Goal: Task Accomplishment & Management: Use online tool/utility

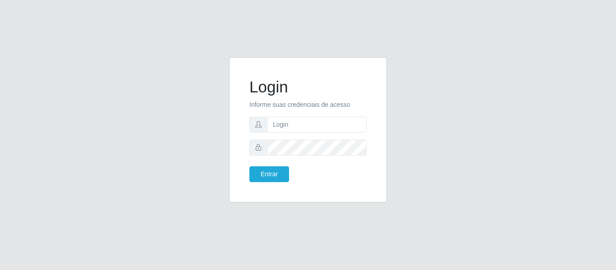
click at [325, 122] on input "text" at bounding box center [317, 125] width 100 height 16
type input "[PERSON_NAME][EMAIL_ADDRESS][DOMAIN_NAME]"
click at [249, 166] on button "Entrar" at bounding box center [269, 174] width 40 height 16
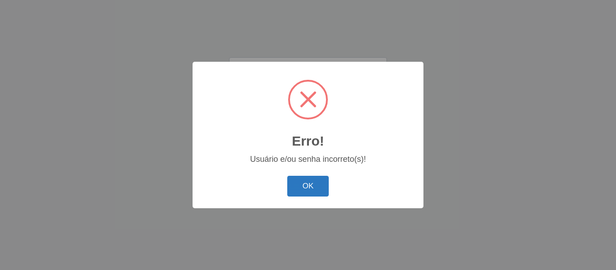
click at [316, 181] on button "OK" at bounding box center [308, 186] width 42 height 21
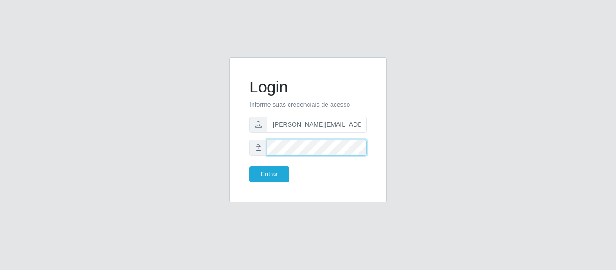
click at [249, 166] on button "Entrar" at bounding box center [269, 174] width 40 height 16
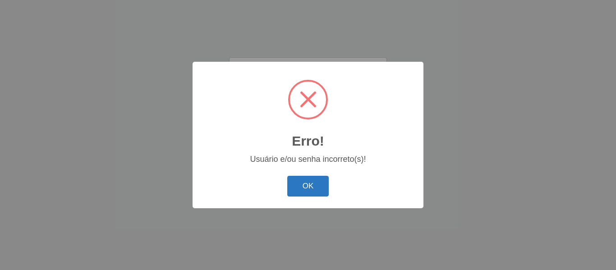
click at [305, 184] on button "OK" at bounding box center [308, 186] width 42 height 21
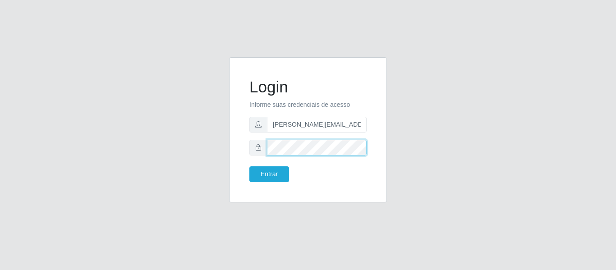
click at [249, 166] on button "Entrar" at bounding box center [269, 174] width 40 height 16
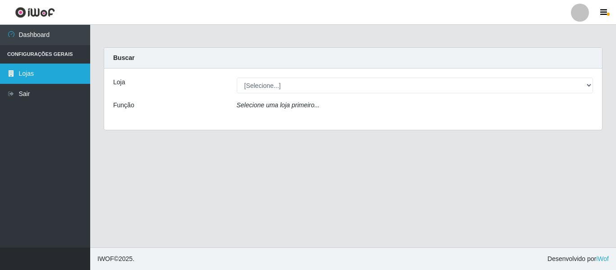
click at [38, 64] on link "Lojas" at bounding box center [45, 74] width 90 height 20
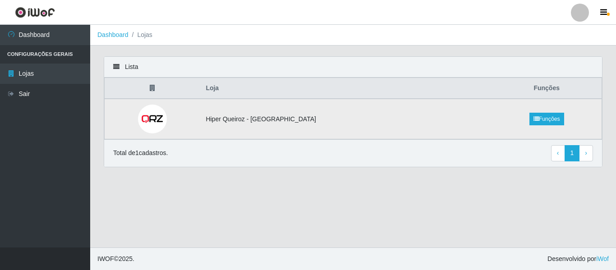
click at [422, 122] on td "Hiper Queiroz - [GEOGRAPHIC_DATA]" at bounding box center [345, 119] width 291 height 41
click at [535, 119] on link "Funções" at bounding box center [546, 119] width 35 height 13
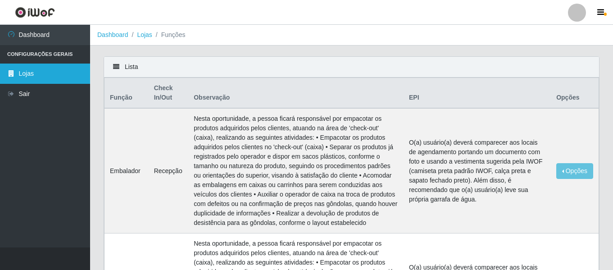
click at [25, 73] on link "Lojas" at bounding box center [45, 74] width 90 height 20
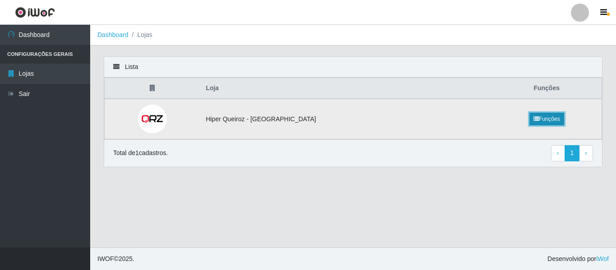
click at [531, 116] on link "Funções" at bounding box center [546, 119] width 35 height 13
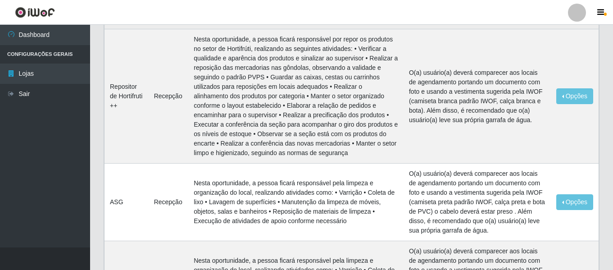
scroll to position [901, 0]
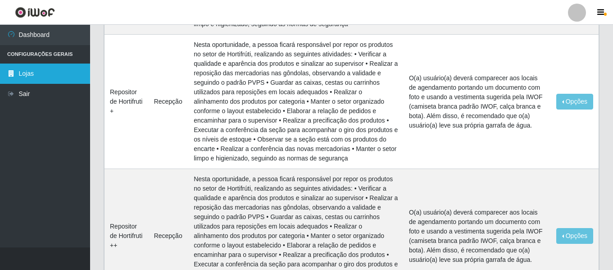
click at [26, 73] on link "Lojas" at bounding box center [45, 74] width 90 height 20
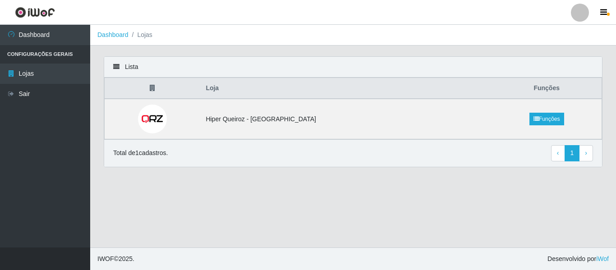
click at [108, 66] on div "Lista" at bounding box center [353, 67] width 498 height 21
click at [116, 64] on div "Lista" at bounding box center [353, 67] width 498 height 21
click at [535, 118] on link "Funções" at bounding box center [546, 119] width 35 height 13
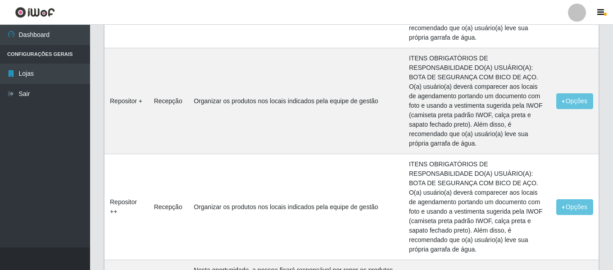
scroll to position [540, 0]
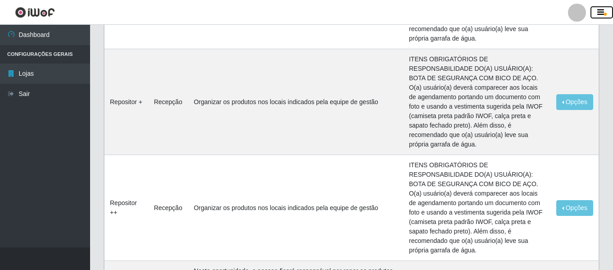
click at [603, 13] on icon "button" at bounding box center [601, 13] width 7 height 8
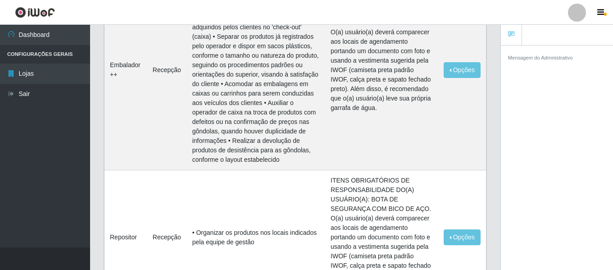
click at [523, 100] on div "Mensagem do Administrativo" at bounding box center [557, 159] width 112 height 228
click at [517, 40] on link at bounding box center [511, 35] width 21 height 21
click at [607, 10] on button "button" at bounding box center [602, 12] width 23 height 13
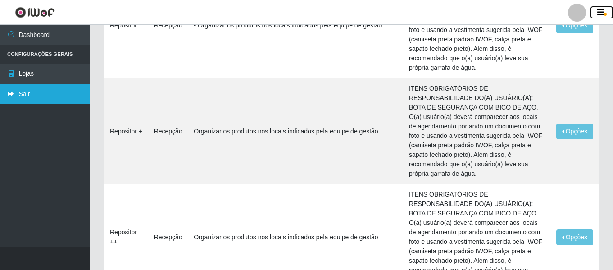
scroll to position [495, 0]
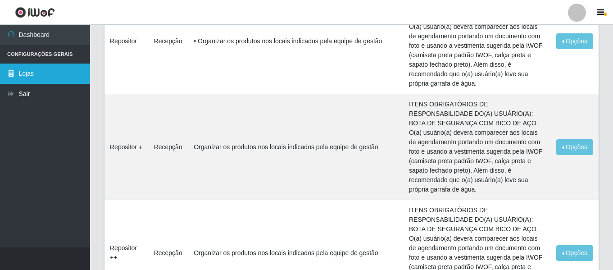
click at [41, 77] on link "Lojas" at bounding box center [45, 74] width 90 height 20
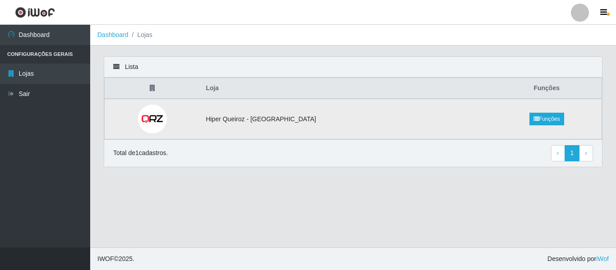
click at [238, 121] on td "Hiper Queiroz - [GEOGRAPHIC_DATA]" at bounding box center [345, 119] width 291 height 41
click at [161, 121] on img at bounding box center [152, 119] width 29 height 29
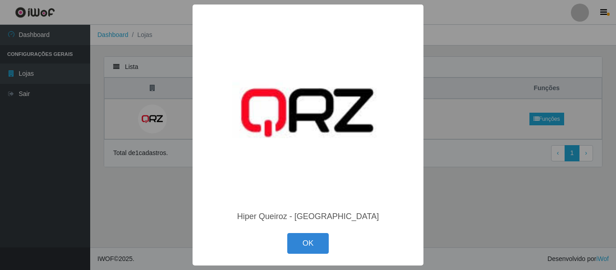
click at [293, 243] on button "OK" at bounding box center [308, 243] width 42 height 21
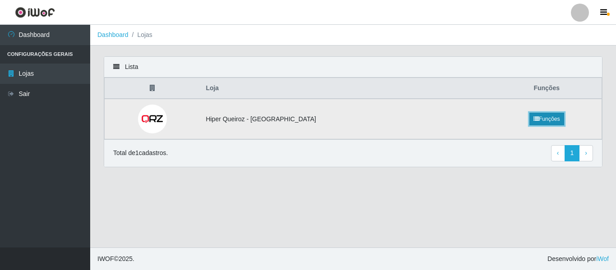
click at [529, 123] on link "Funções" at bounding box center [546, 119] width 35 height 13
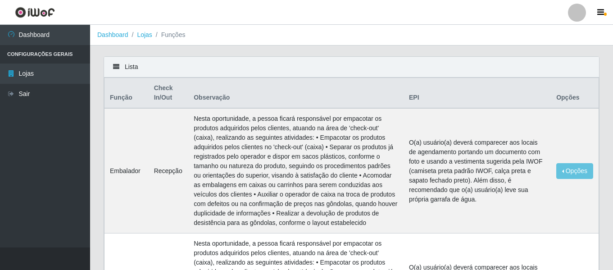
click at [567, 100] on th "Opções" at bounding box center [575, 93] width 48 height 31
click at [53, 54] on li "Configurações Gerais" at bounding box center [45, 54] width 90 height 18
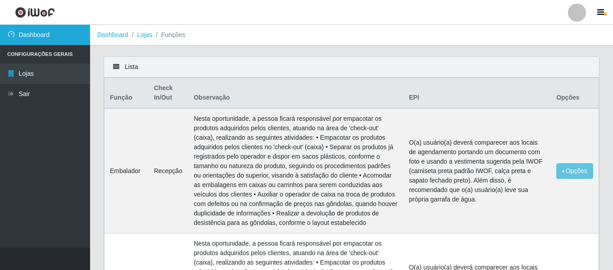
click at [30, 35] on link "Dashboard" at bounding box center [45, 35] width 90 height 20
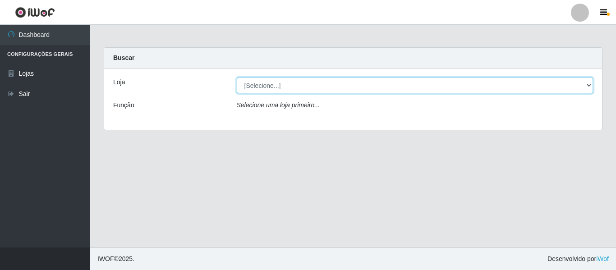
click at [319, 82] on select "[Selecione...] Hiper Queiroz - [GEOGRAPHIC_DATA]" at bounding box center [415, 86] width 357 height 16
select select "497"
click at [237, 78] on select "[Selecione...] Hiper Queiroz - [GEOGRAPHIC_DATA]" at bounding box center [415, 86] width 357 height 16
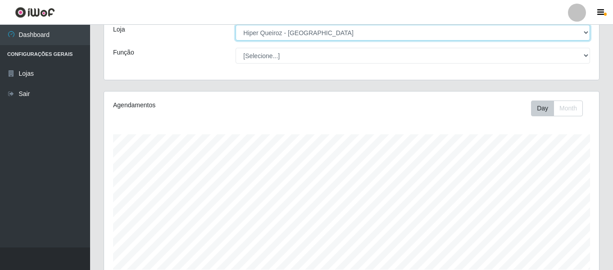
scroll to position [208, 0]
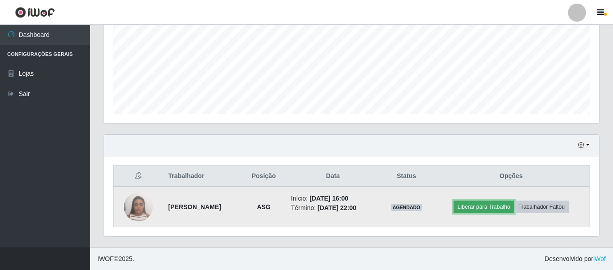
click at [500, 206] on button "Liberar para Trabalho" at bounding box center [484, 207] width 61 height 13
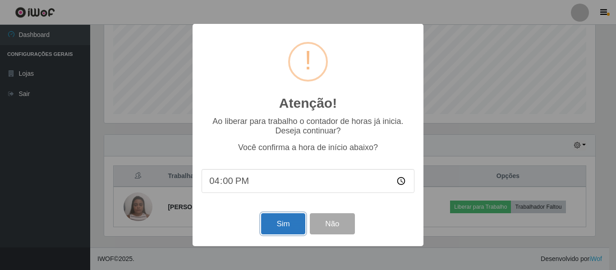
click at [286, 223] on button "Sim" at bounding box center [283, 223] width 44 height 21
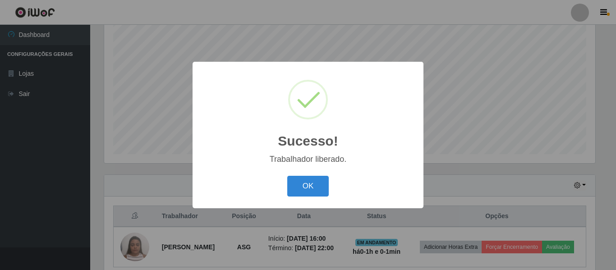
click at [331, 170] on div "Sucesso! × Trabalhador liberado. OK Cancel" at bounding box center [307, 135] width 231 height 146
click at [330, 184] on div "OK Cancel" at bounding box center [307, 186] width 213 height 26
click at [301, 191] on button "OK" at bounding box center [308, 186] width 42 height 21
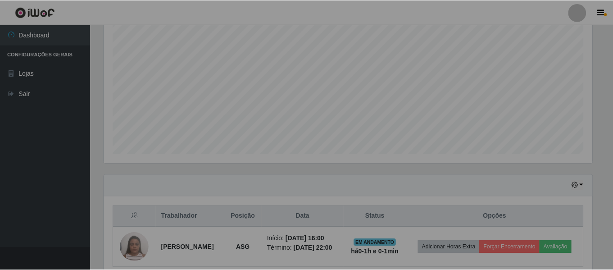
scroll to position [187, 495]
